Goal: Task Accomplishment & Management: Use online tool/utility

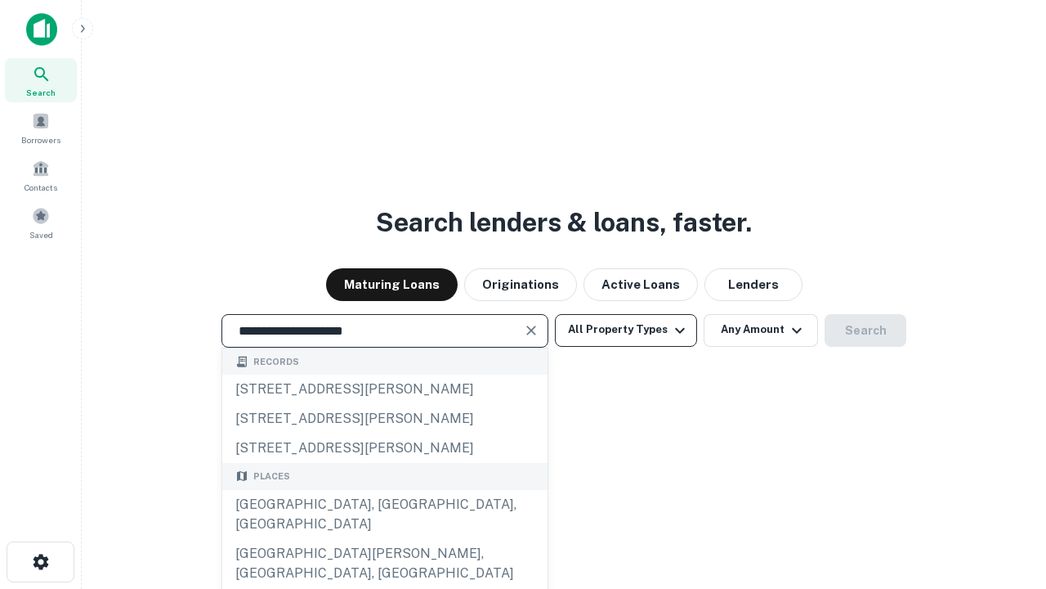
click at [384, 539] on div "[GEOGRAPHIC_DATA], [GEOGRAPHIC_DATA], [GEOGRAPHIC_DATA]" at bounding box center [384, 514] width 325 height 49
click at [626, 329] on button "All Property Types" at bounding box center [626, 330] width 142 height 33
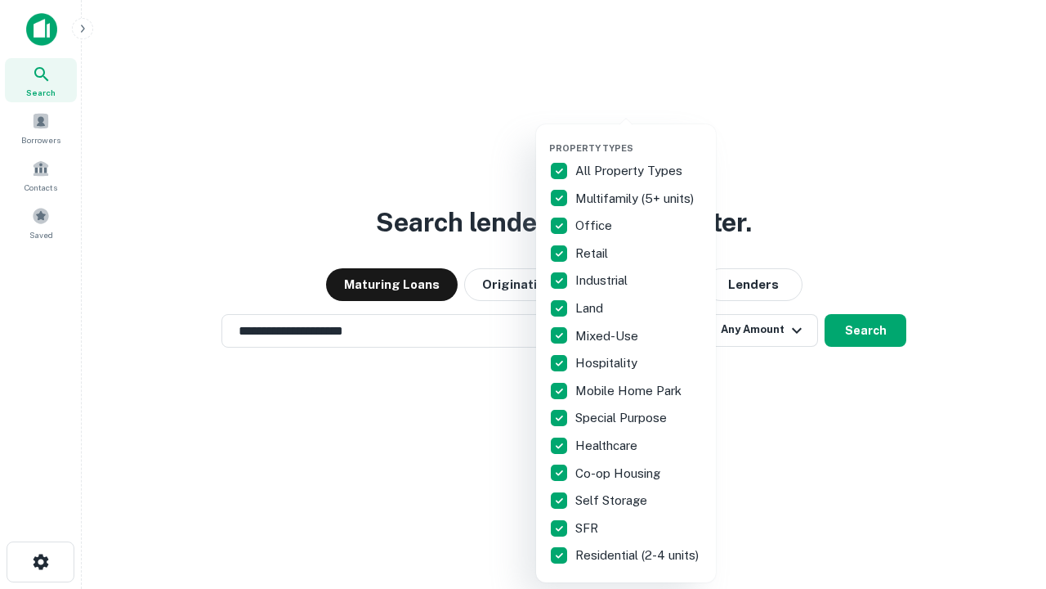
type input "**********"
click at [639, 137] on button "button" at bounding box center [639, 137] width 180 height 1
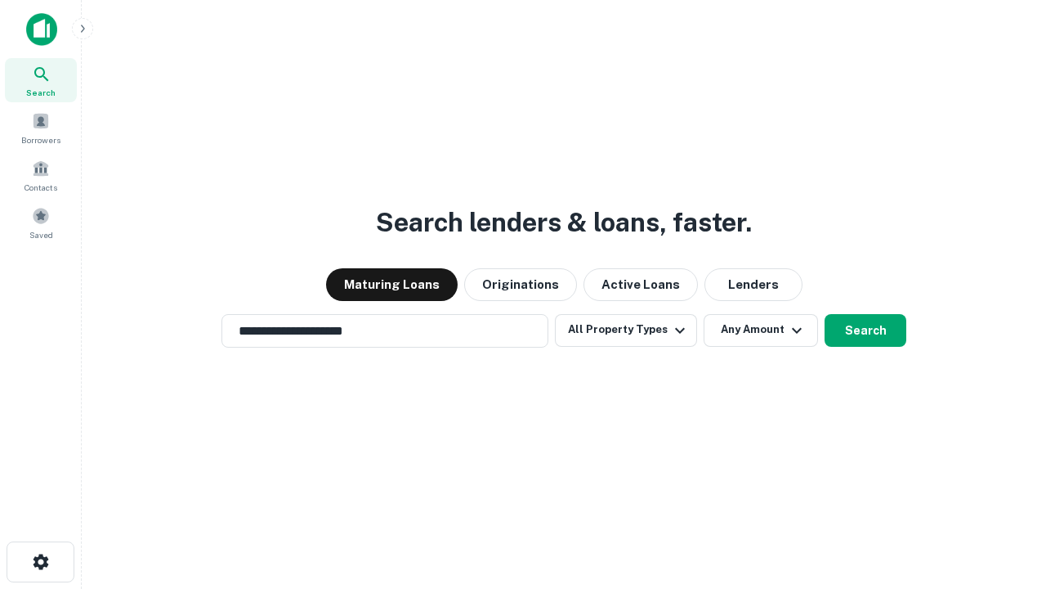
scroll to position [10, 197]
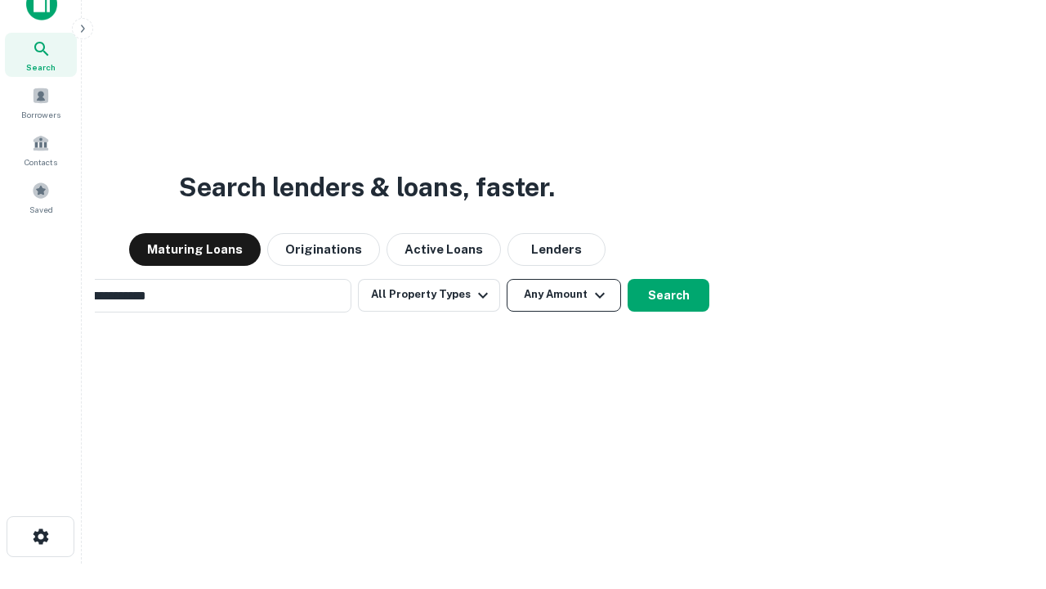
click at [507, 279] on button "Any Amount" at bounding box center [564, 295] width 114 height 33
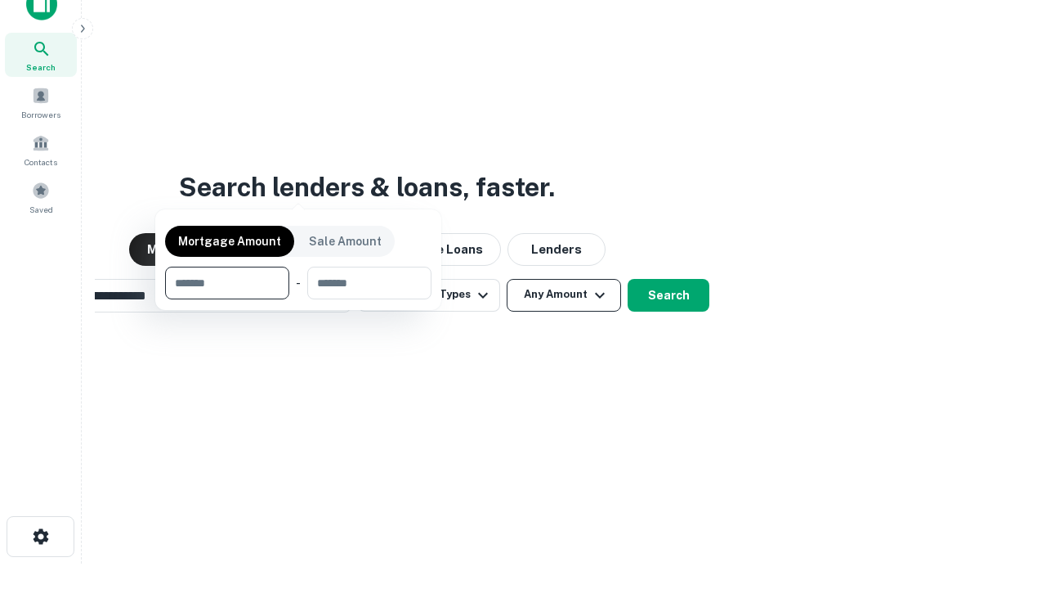
scroll to position [26, 0]
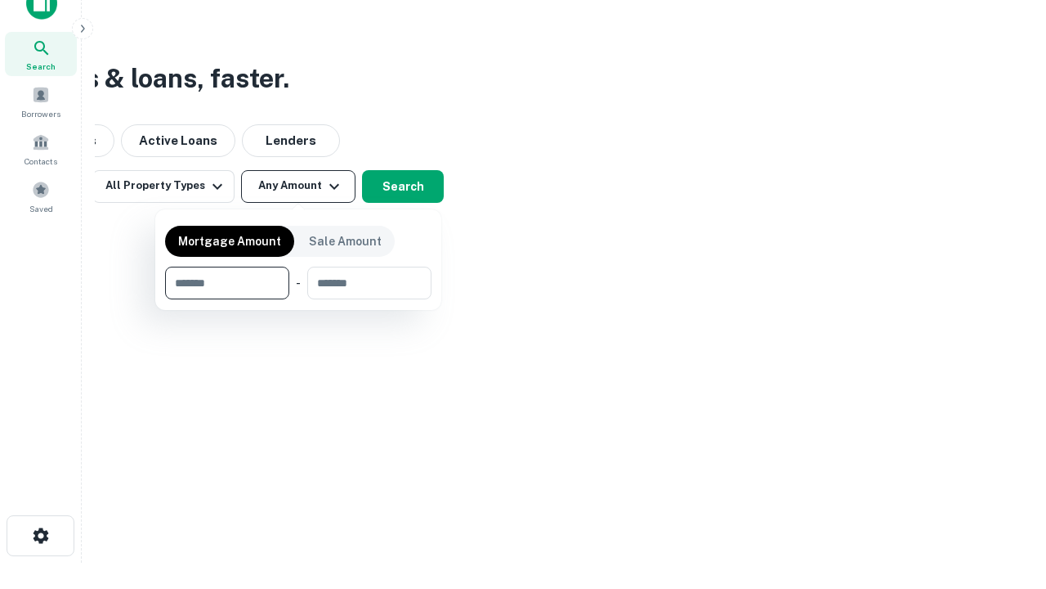
type input "*******"
click at [298, 299] on button "button" at bounding box center [298, 299] width 267 height 1
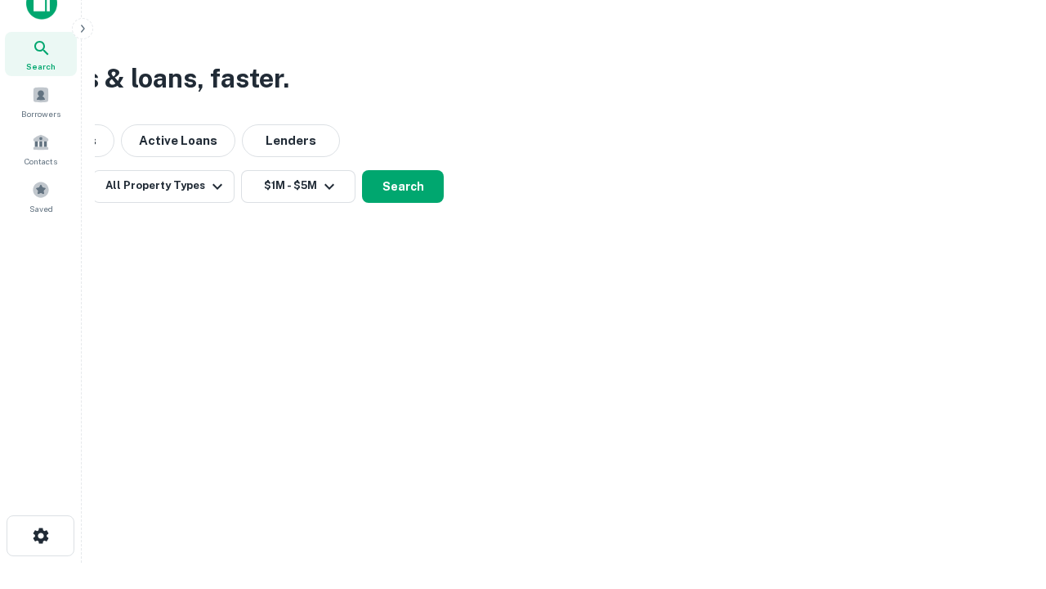
scroll to position [25, 0]
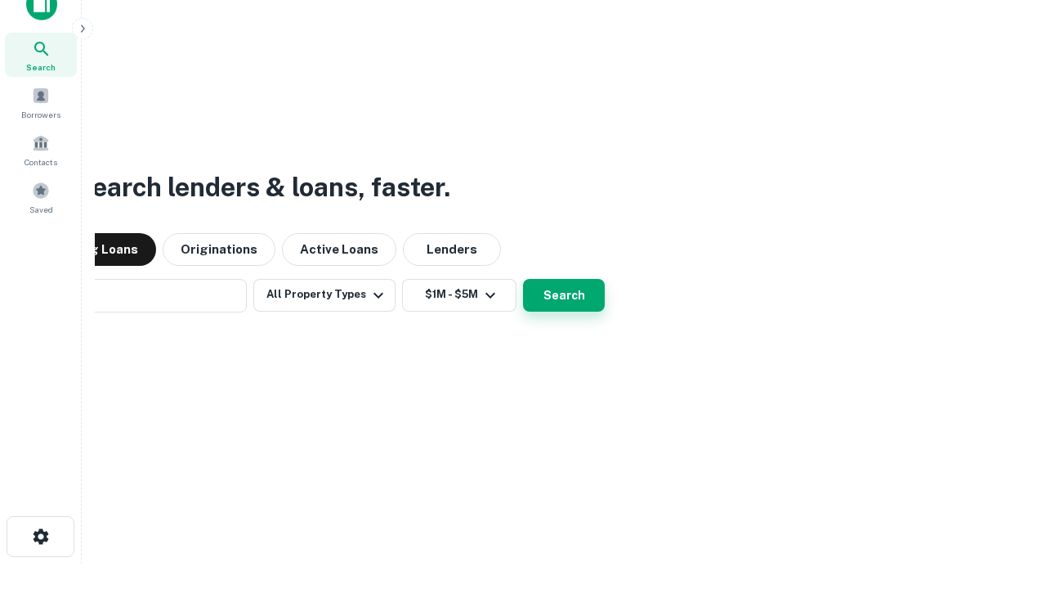
click at [523, 279] on button "Search" at bounding box center [564, 295] width 82 height 33
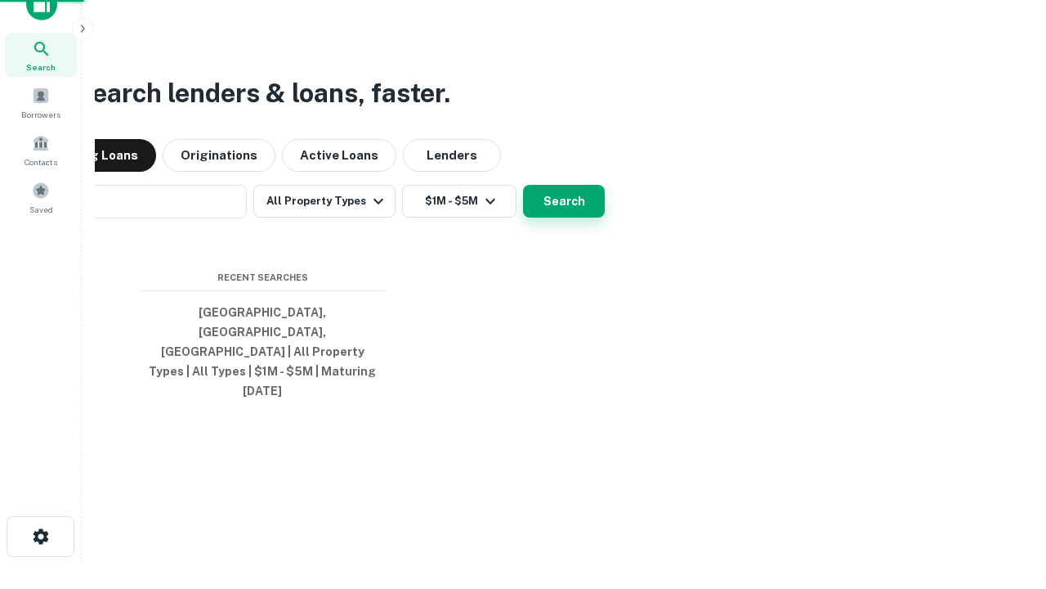
scroll to position [26, 0]
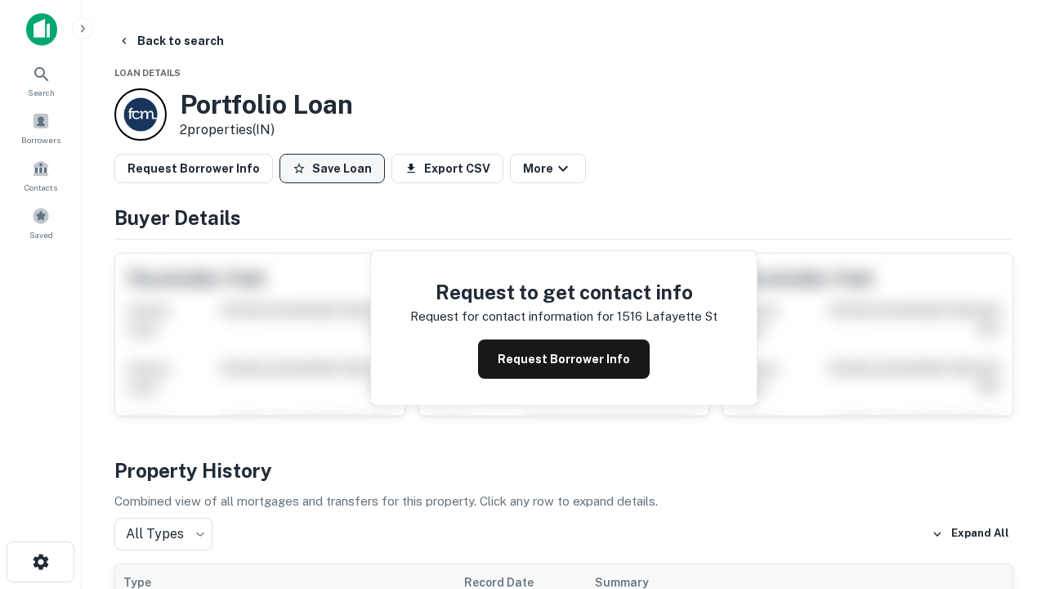
click at [332, 168] on button "Save Loan" at bounding box center [332, 168] width 105 height 29
click at [336, 168] on button "Save Loan" at bounding box center [332, 168] width 105 height 29
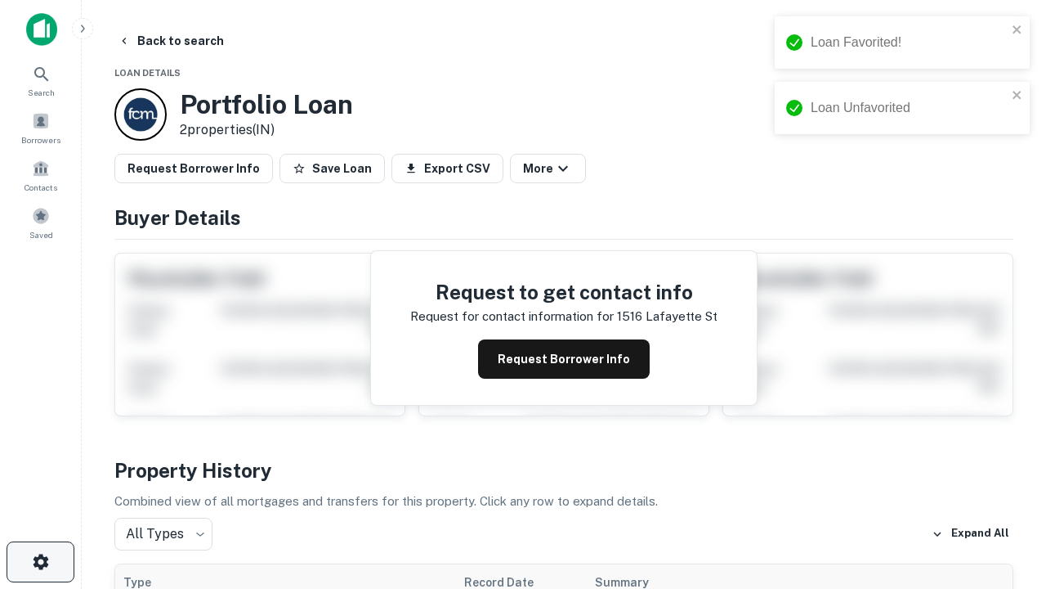
click at [40, 562] on icon "button" at bounding box center [41, 562] width 20 height 20
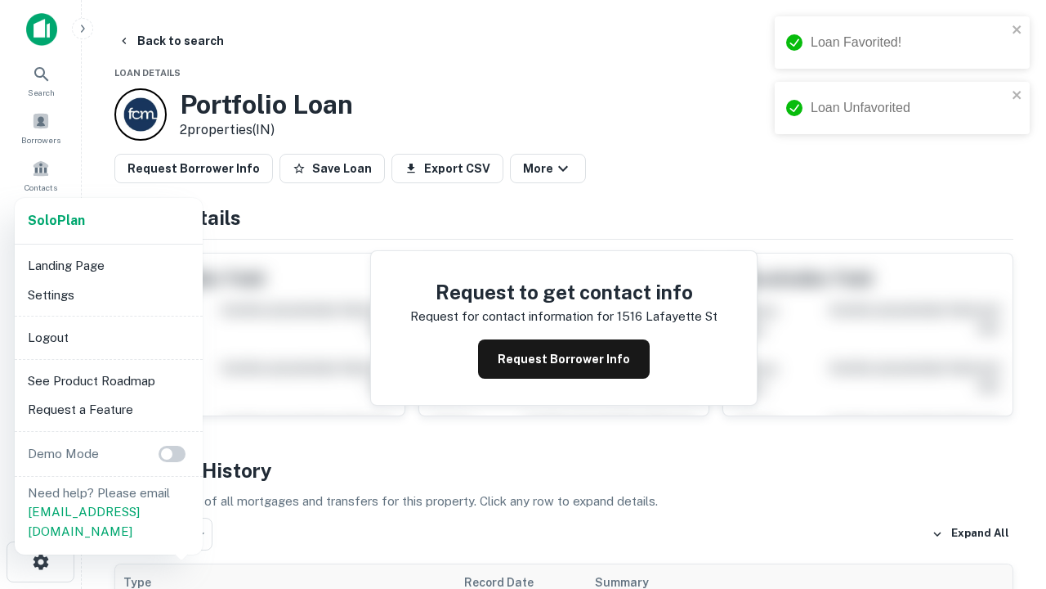
click at [108, 337] on li "Logout" at bounding box center [108, 337] width 175 height 29
